Goal: Use online tool/utility: Utilize a website feature to perform a specific function

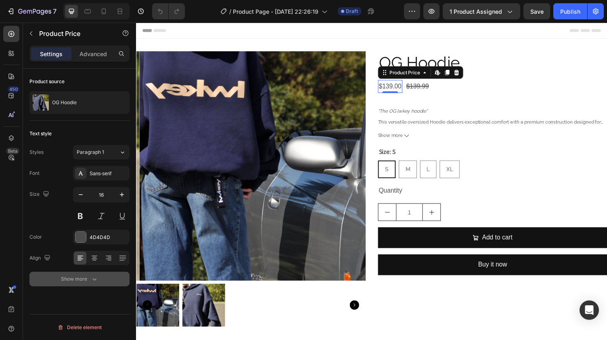
click at [79, 277] on div "Show more" at bounding box center [80, 279] width 38 height 8
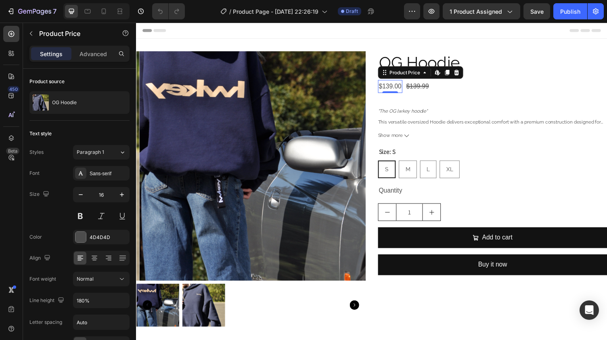
click at [105, 129] on div "Text style" at bounding box center [79, 133] width 100 height 13
click at [79, 130] on div "Text style" at bounding box center [79, 133] width 100 height 13
click at [32, 34] on icon "button" at bounding box center [31, 33] width 6 height 6
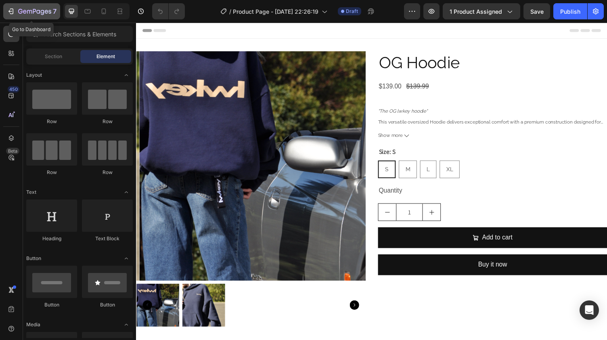
click at [27, 11] on icon "button" at bounding box center [29, 12] width 5 height 4
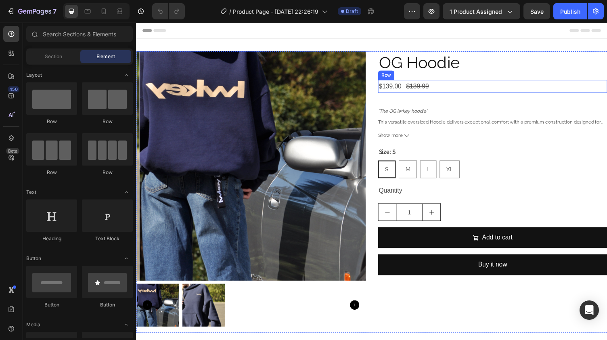
click at [490, 86] on div "$139.00 Product Price Product Price $139.99 Product Price Product Price Row" at bounding box center [503, 88] width 236 height 13
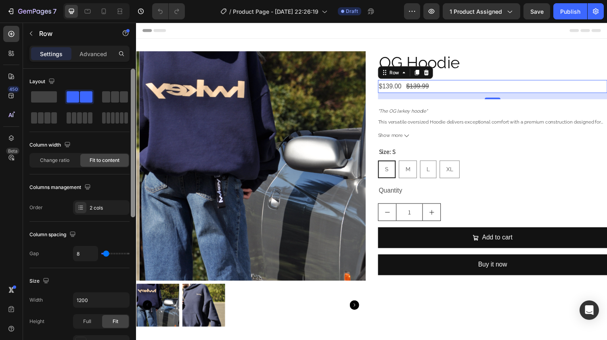
drag, startPoint x: 134, startPoint y: 139, endPoint x: 107, endPoint y: 107, distance: 40.7
click at [107, 107] on div "Layout Column width Change ratio Fit to content Columns management Order 2 cols…" at bounding box center [79, 216] width 113 height 294
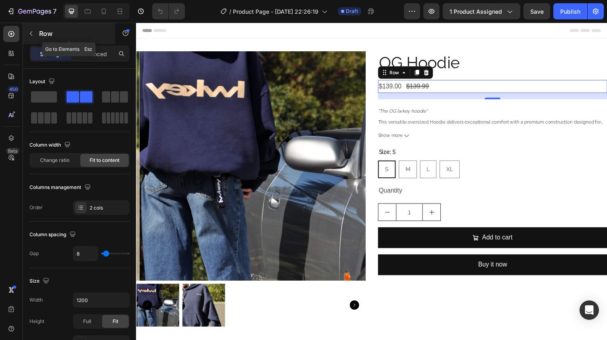
click at [28, 33] on icon "button" at bounding box center [31, 33] width 6 height 6
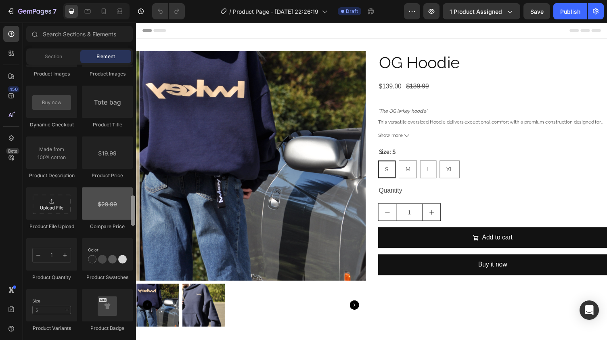
scroll to position [1267, 0]
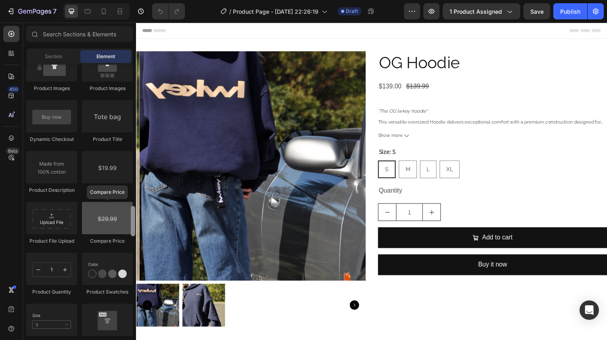
drag, startPoint x: 133, startPoint y: 83, endPoint x: 125, endPoint y: 225, distance: 142.0
click at [125, 225] on div "Layout Row Row Row Row Text Heading Text Block Button Button Button Media Image…" at bounding box center [79, 201] width 113 height 273
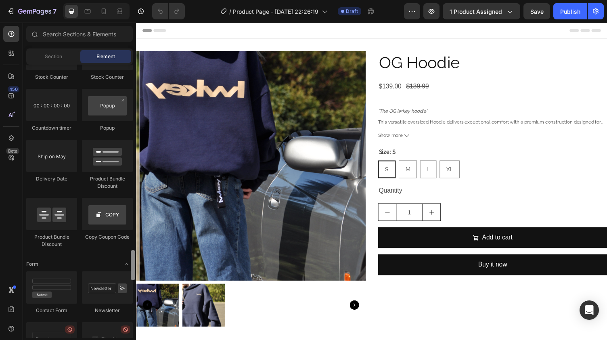
scroll to position [1694, 0]
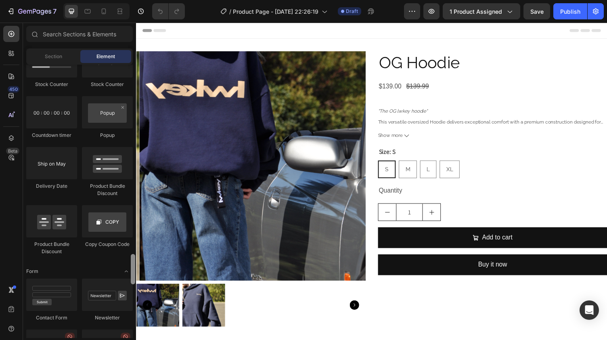
drag, startPoint x: 133, startPoint y: 214, endPoint x: 119, endPoint y: 262, distance: 49.7
click at [119, 262] on div "Layout Row Row Row Row Text Heading Text Block Button Button Button Media Image…" at bounding box center [79, 201] width 113 height 273
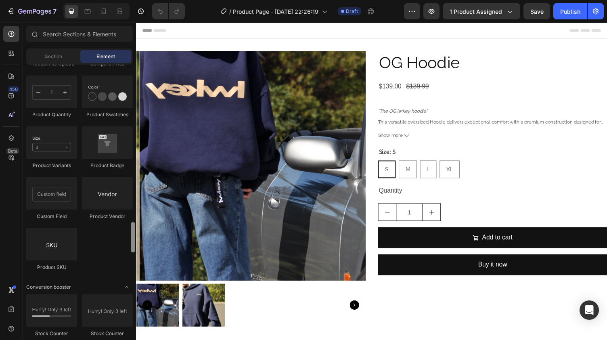
scroll to position [1434, 0]
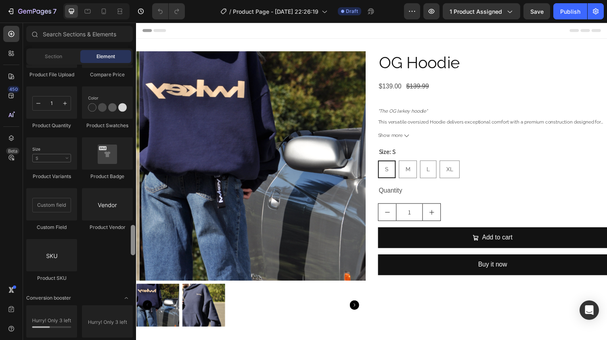
drag, startPoint x: 132, startPoint y: 258, endPoint x: 122, endPoint y: 229, distance: 30.9
click at [122, 229] on div "Layout Row Row Row Row Text Heading Text Block Button Button Button Media Image…" at bounding box center [79, 201] width 113 height 273
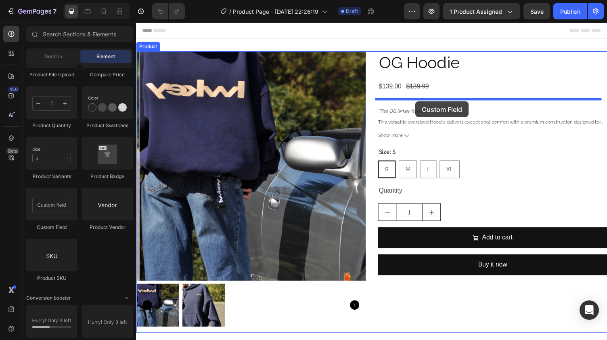
drag, startPoint x: 193, startPoint y: 235, endPoint x: 424, endPoint y: 104, distance: 265.5
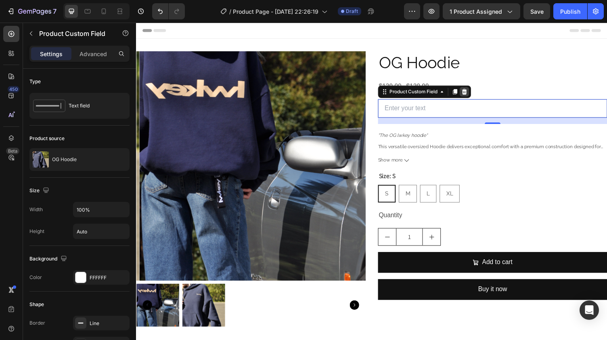
click at [470, 94] on icon at bounding box center [473, 93] width 6 height 6
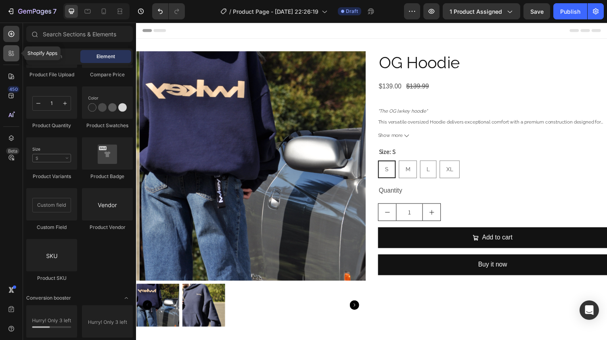
click at [12, 53] on icon at bounding box center [11, 53] width 8 height 8
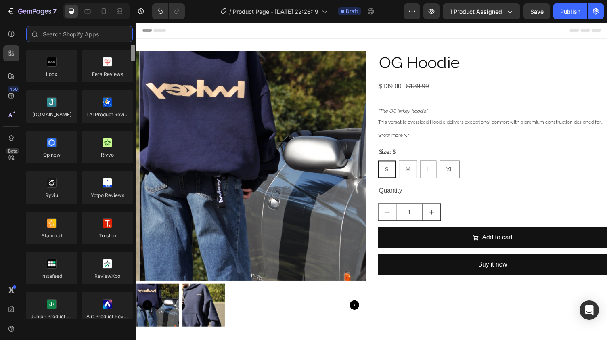
scroll to position [0, 0]
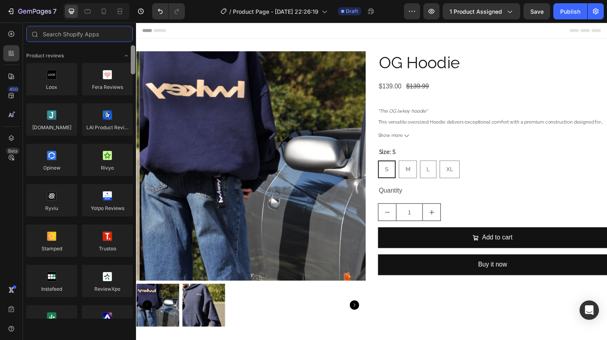
drag, startPoint x: 133, startPoint y: 216, endPoint x: 120, endPoint y: 45, distance: 171.7
click at [120, 45] on div "Product reviews Loox Fera Reviews [DOMAIN_NAME] LAI Product Reviews Opinew Rivy…" at bounding box center [79, 181] width 113 height 273
drag, startPoint x: 132, startPoint y: 59, endPoint x: 132, endPoint y: 52, distance: 6.5
click at [132, 52] on div at bounding box center [133, 59] width 4 height 29
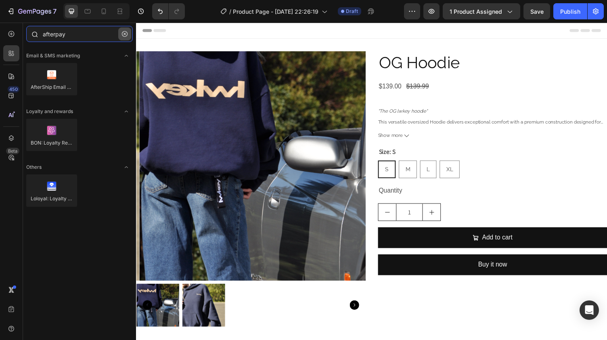
type input "afterpay"
click at [126, 32] on icon "button" at bounding box center [125, 34] width 6 height 6
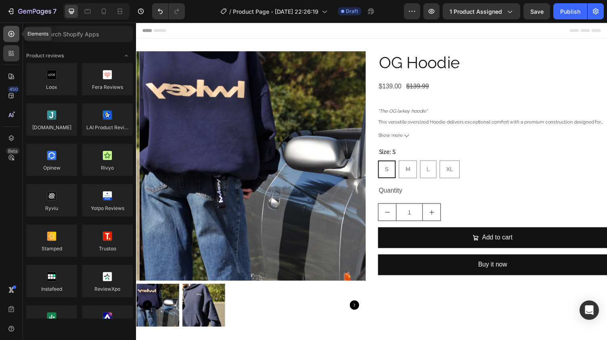
click at [10, 35] on icon at bounding box center [11, 34] width 8 height 8
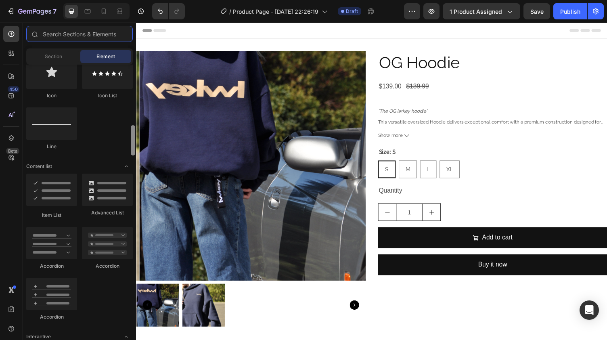
scroll to position [549, 0]
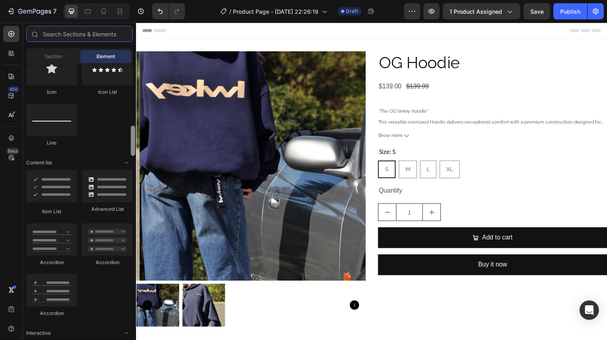
drag, startPoint x: 134, startPoint y: 76, endPoint x: 132, endPoint y: 138, distance: 61.4
click at [132, 138] on div at bounding box center [133, 141] width 4 height 30
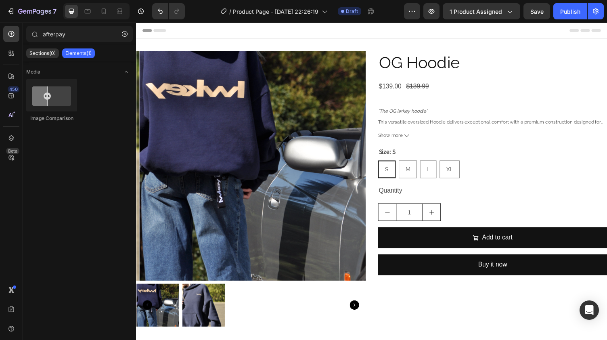
click at [80, 55] on p "Elements(1)" at bounding box center [78, 53] width 26 height 6
click at [78, 36] on input "afterpay" at bounding box center [79, 34] width 107 height 16
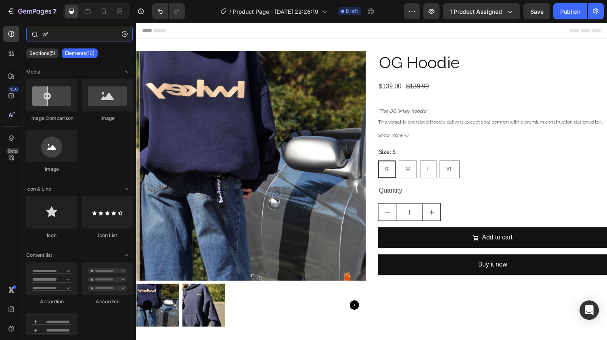
type input "a"
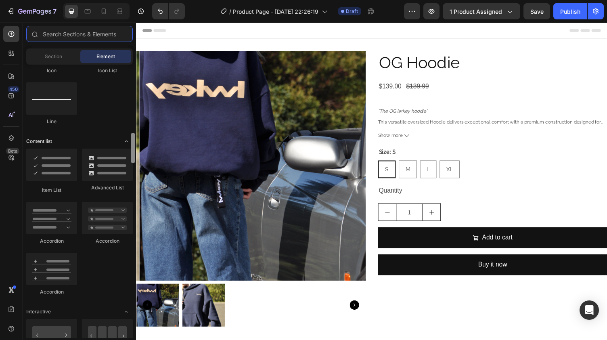
scroll to position [574, 0]
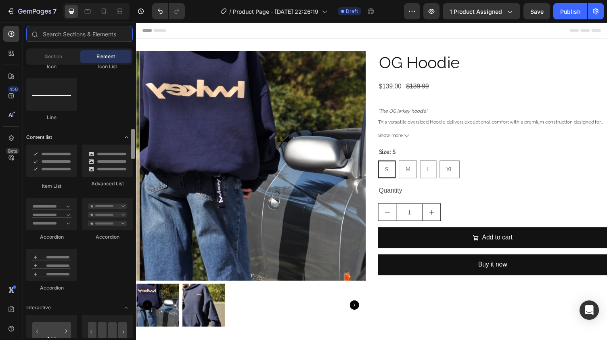
drag, startPoint x: 134, startPoint y: 80, endPoint x: 125, endPoint y: 144, distance: 64.8
click at [125, 144] on div "Layout Row Row Row Row Text Heading Text Block Button Button Button Media Image…" at bounding box center [79, 201] width 113 height 273
click at [57, 55] on span "Section" at bounding box center [53, 56] width 17 height 7
